Goal: Find specific page/section: Find specific page/section

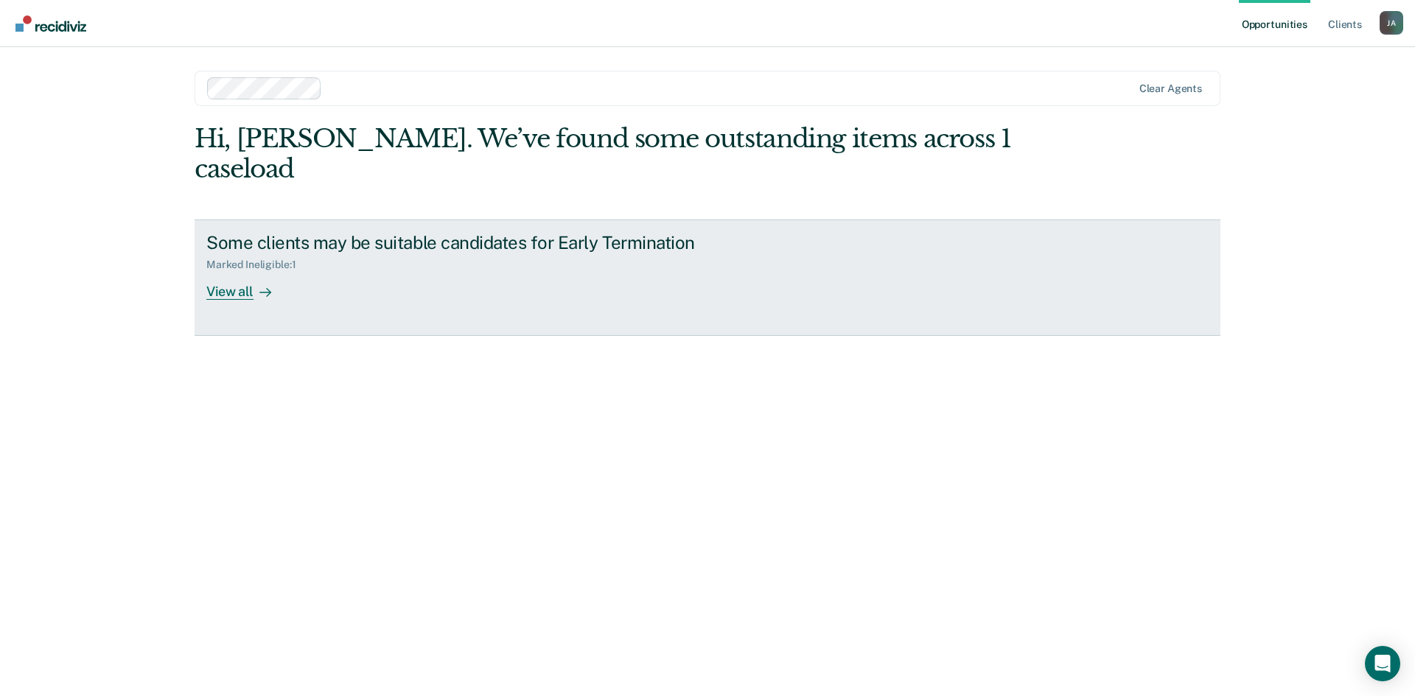
click at [242, 271] on div "View all" at bounding box center [247, 285] width 83 height 29
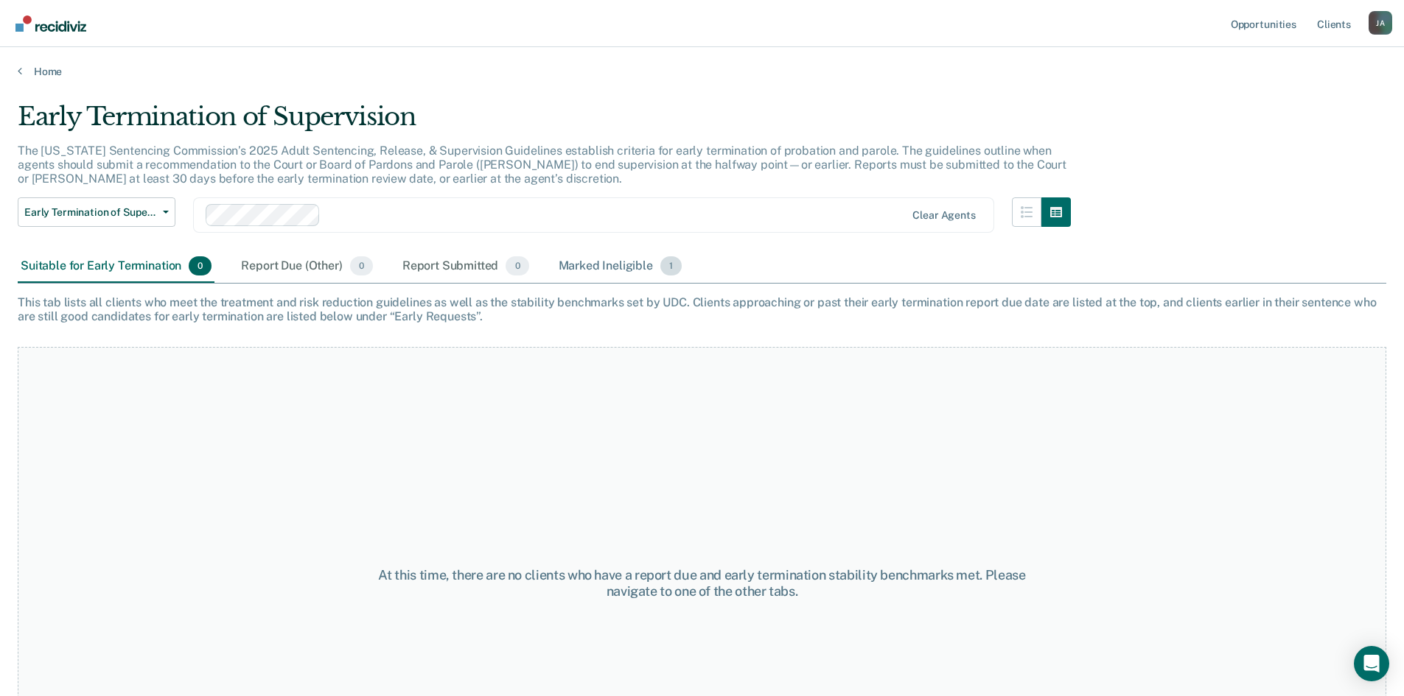
click at [619, 264] on div "Marked Ineligible 1" at bounding box center [621, 267] width 130 height 32
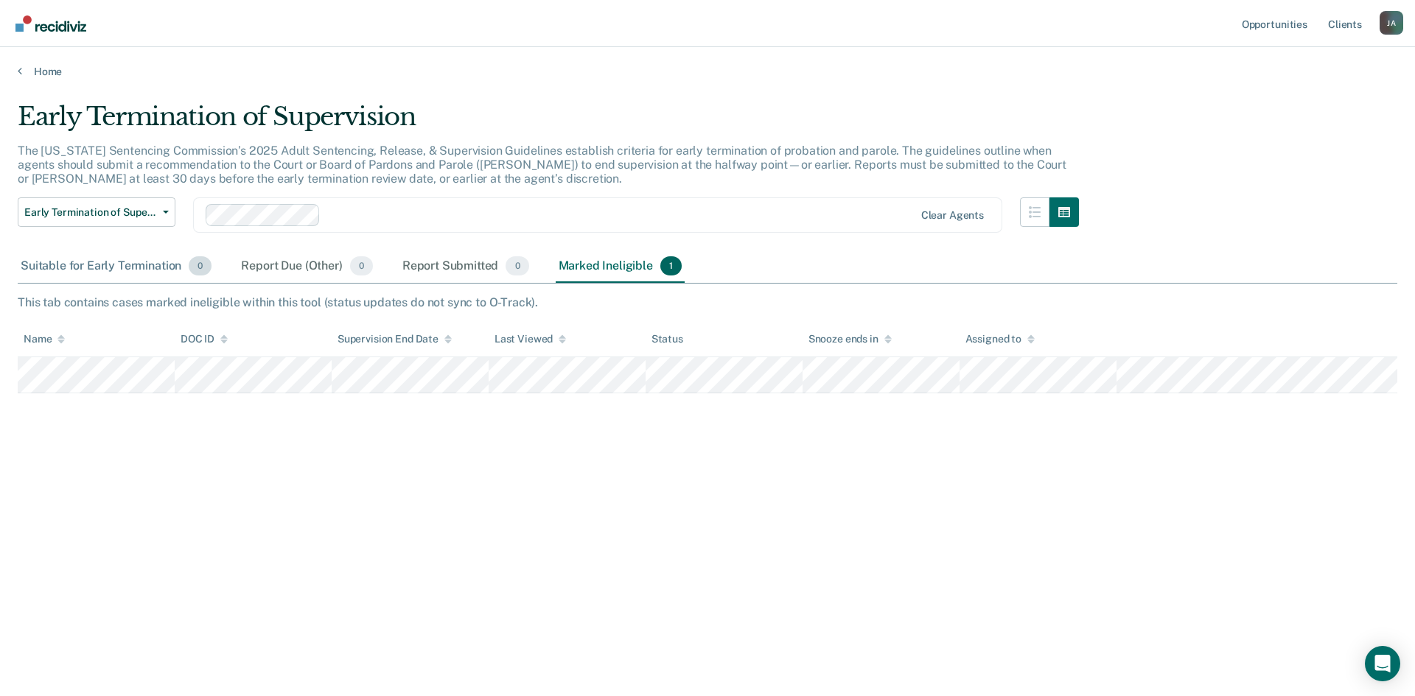
click at [132, 273] on div "Suitable for Early Termination 0" at bounding box center [116, 267] width 197 height 32
